Goal: Task Accomplishment & Management: Use online tool/utility

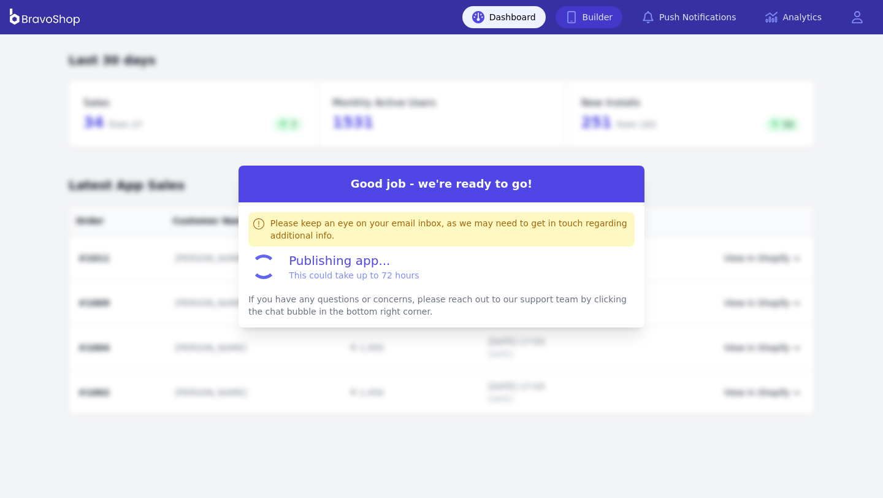
click at [599, 23] on link "Builder" at bounding box center [588, 17] width 67 height 22
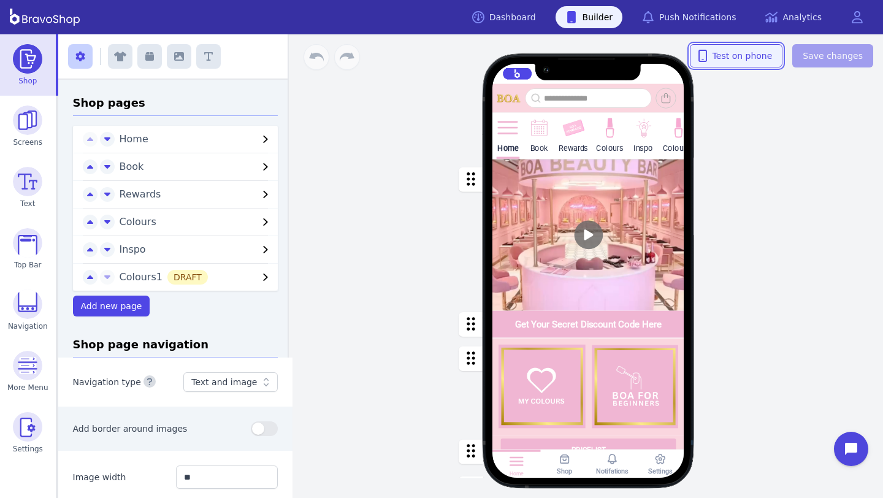
click at [754, 62] on button "Test on phone" at bounding box center [735, 55] width 93 height 23
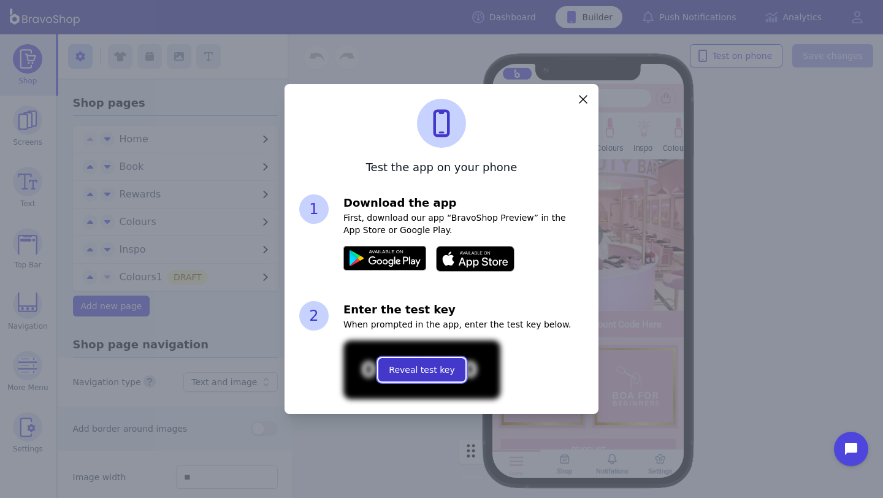
click at [402, 364] on span "Reveal test key" at bounding box center [422, 369] width 66 height 12
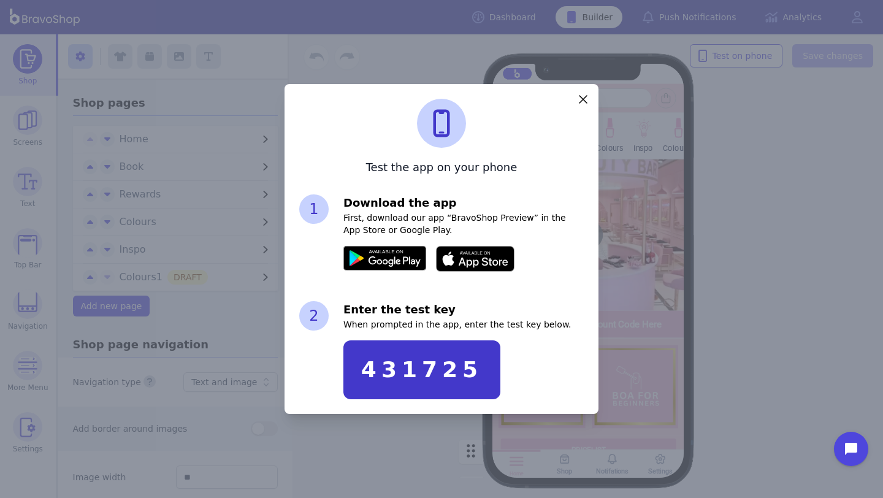
click at [422, 366] on div "431725" at bounding box center [421, 369] width 121 height 25
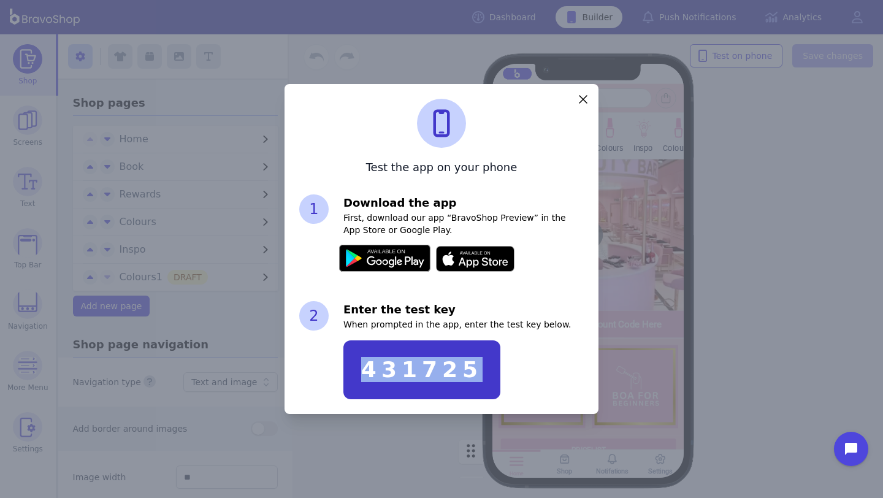
copy div "431725"
click at [661, 212] on div "Test the app on your phone 1 Download the app First, download our app “BravoSho…" at bounding box center [441, 249] width 883 height 498
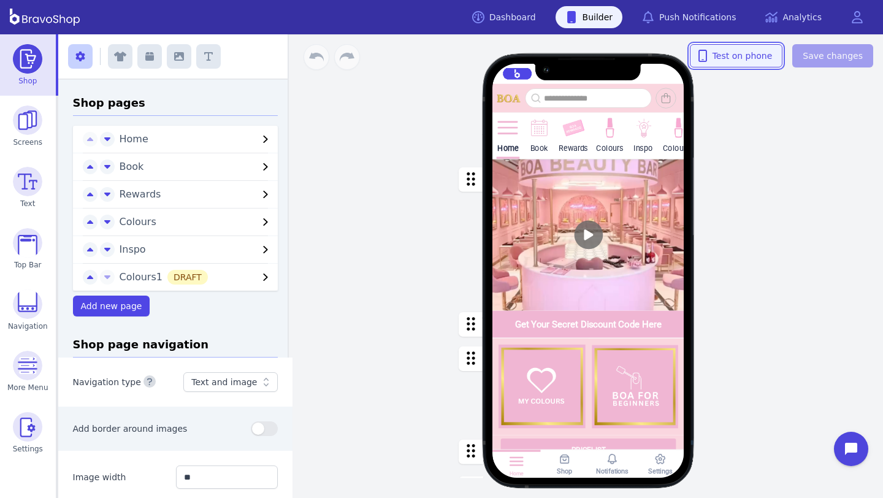
click at [753, 58] on span "Test on phone" at bounding box center [736, 56] width 72 height 12
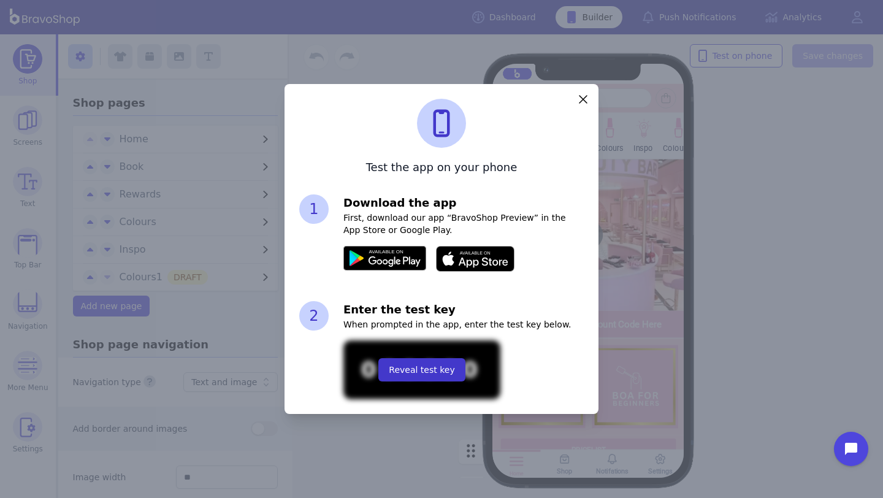
click at [420, 356] on div "Reveal test key" at bounding box center [421, 369] width 157 height 59
click at [421, 361] on button "Reveal test key" at bounding box center [421, 369] width 86 height 23
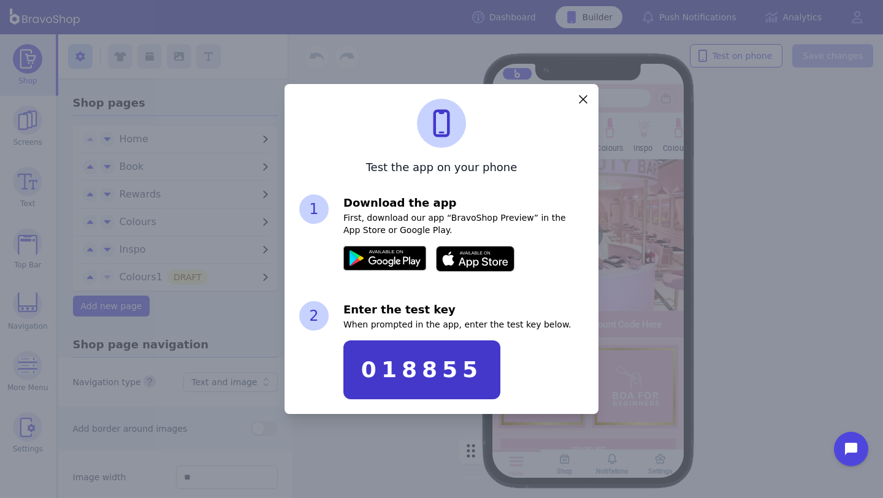
click at [409, 372] on div "018855" at bounding box center [421, 369] width 121 height 25
copy div "018855"
